Goal: Task Accomplishment & Management: Manage account settings

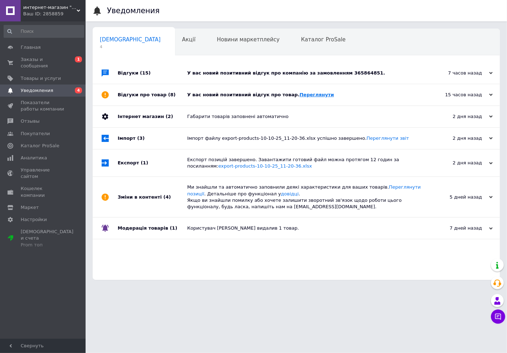
click at [300, 95] on link "Переглянути" at bounding box center [317, 94] width 35 height 5
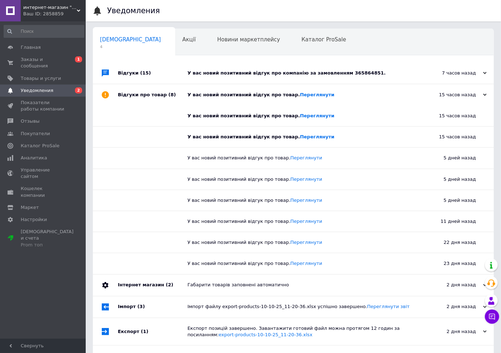
click at [266, 76] on div "У вас новий позитивний відгук про компанію за замовленням 365864851." at bounding box center [301, 73] width 228 height 6
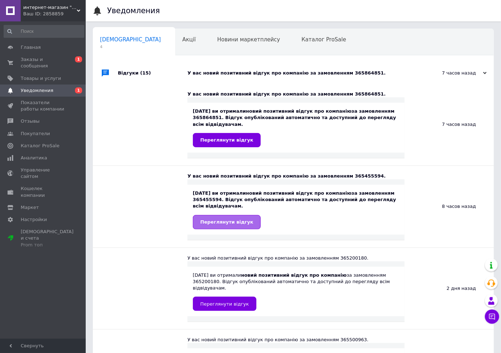
click at [210, 219] on span "Переглянути відгук" at bounding box center [226, 221] width 53 height 5
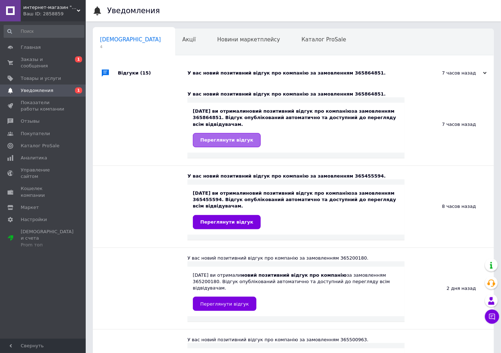
click at [227, 141] on span "Переглянути відгук" at bounding box center [226, 139] width 53 height 5
click at [39, 59] on span "Заказы и сообщения" at bounding box center [43, 62] width 45 height 13
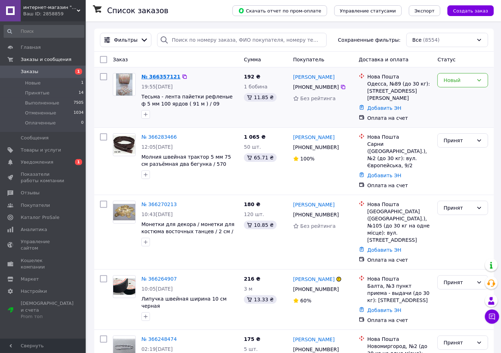
click at [156, 74] on link "№ 366357121" at bounding box center [160, 77] width 39 height 6
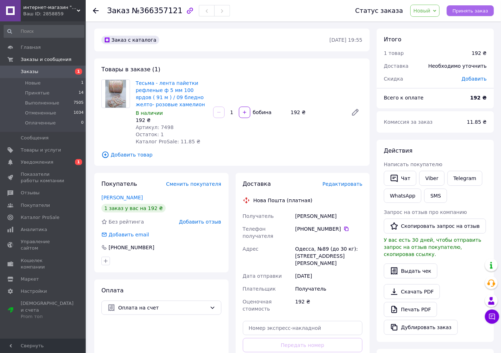
click at [474, 10] on span "Принять заказ" at bounding box center [470, 10] width 36 height 5
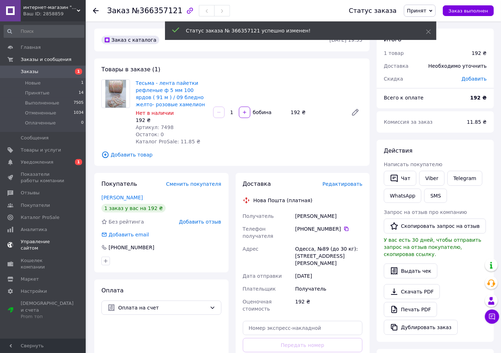
click at [26, 161] on span "Уведомления" at bounding box center [37, 162] width 32 height 6
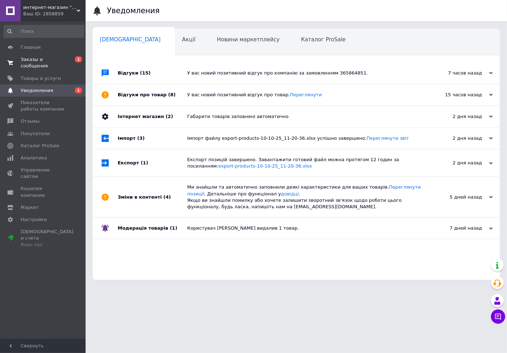
click at [32, 58] on span "Заказы и сообщения" at bounding box center [43, 62] width 45 height 13
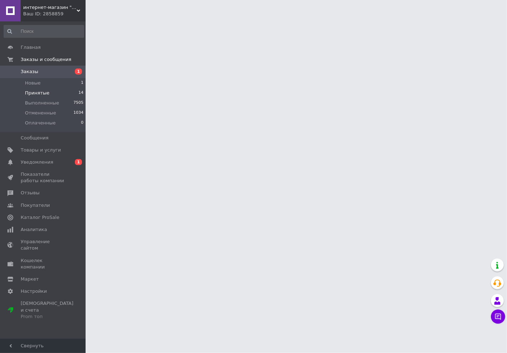
click at [34, 92] on span "Принятые" at bounding box center [37, 93] width 25 height 6
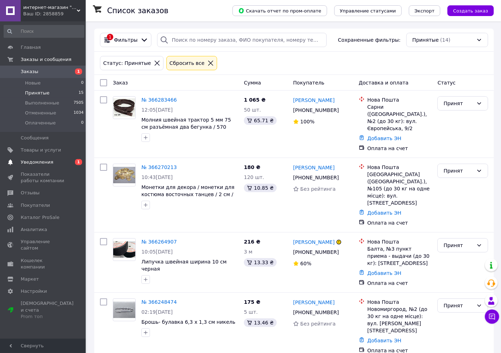
click at [34, 163] on span "Уведомления" at bounding box center [37, 162] width 32 height 6
